Goal: Check status: Check status

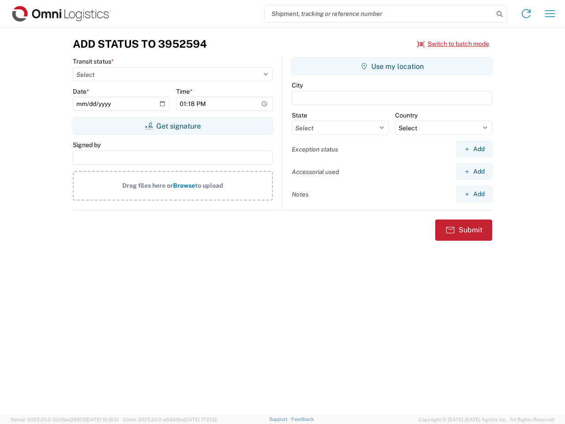
click at [379, 14] on input "search" at bounding box center [379, 13] width 229 height 17
click at [500, 14] on icon at bounding box center [499, 14] width 12 height 12
click at [526, 14] on icon at bounding box center [526, 14] width 14 height 14
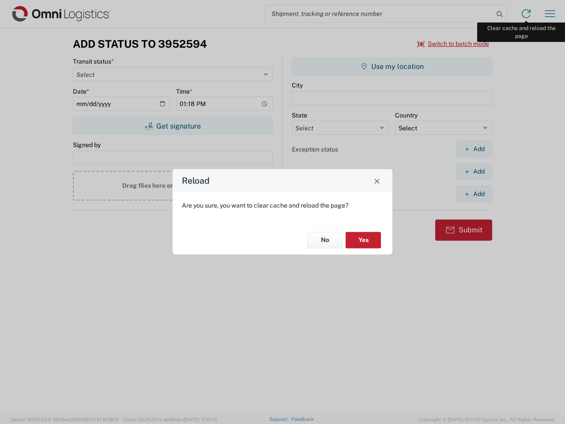
click at [550, 14] on div "Reload Are you sure, you want to clear cache and reload the page? No Yes" at bounding box center [282, 212] width 565 height 424
click at [453, 44] on div "Reload Are you sure, you want to clear cache and reload the page? No Yes" at bounding box center [282, 212] width 565 height 424
click at [173, 126] on div "Reload Are you sure, you want to clear cache and reload the page? No Yes" at bounding box center [282, 212] width 565 height 424
click at [392, 66] on div "Reload Are you sure, you want to clear cache and reload the page? No Yes" at bounding box center [282, 212] width 565 height 424
click at [474, 149] on div "Reload Are you sure, you want to clear cache and reload the page? No Yes" at bounding box center [282, 212] width 565 height 424
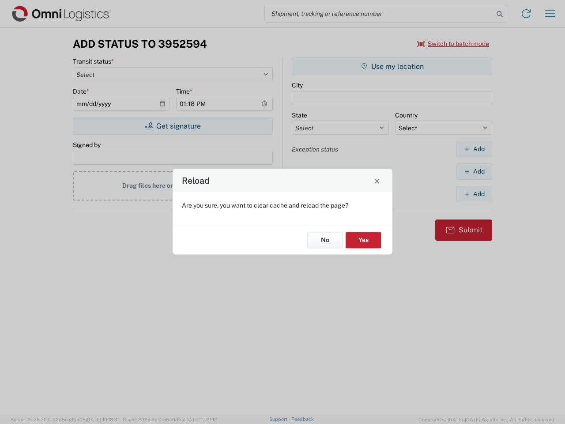
click at [474, 171] on div "Reload Are you sure, you want to clear cache and reload the page? No Yes" at bounding box center [282, 212] width 565 height 424
click at [474, 194] on div "Reload Are you sure, you want to clear cache and reload the page? No Yes" at bounding box center [282, 212] width 565 height 424
